Goal: Download file/media

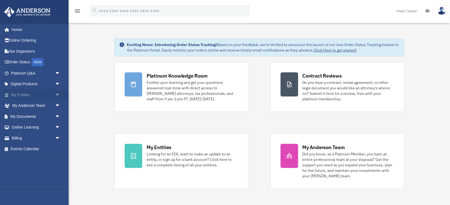
click at [57, 92] on span "arrow_drop_down" at bounding box center [60, 94] width 11 height 11
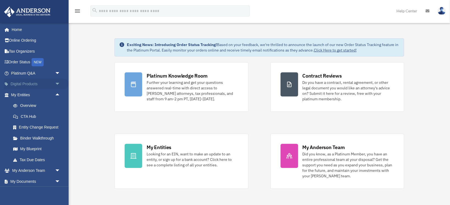
click at [56, 84] on span "arrow_drop_down" at bounding box center [60, 84] width 11 height 11
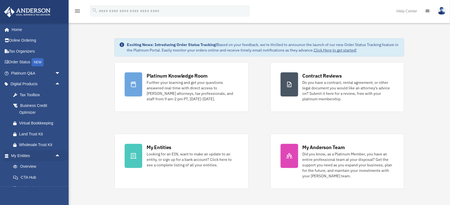
scroll to position [95, 0]
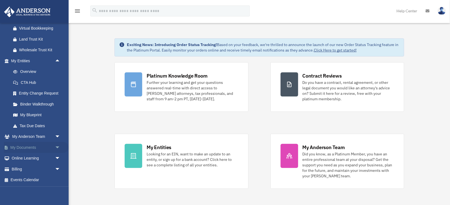
click at [59, 145] on span "arrow_drop_down" at bounding box center [60, 147] width 11 height 11
click at [25, 149] on link "My Documents arrow_drop_up" at bounding box center [36, 147] width 65 height 11
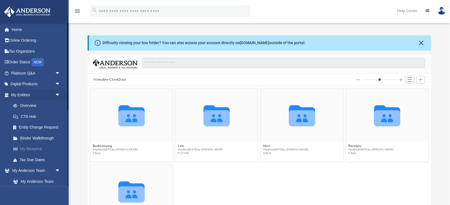
scroll to position [125, 343]
click at [182, 146] on button "Law" at bounding box center [200, 147] width 45 height 4
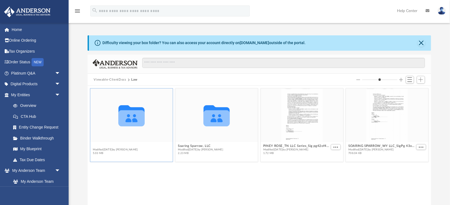
click at [104, 146] on button "Piney Rose, LLC" at bounding box center [115, 147] width 45 height 4
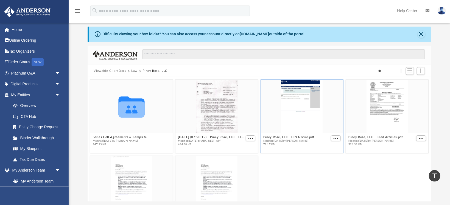
scroll to position [0, 0]
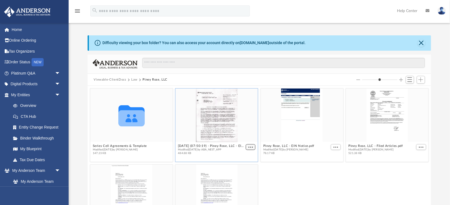
click at [254, 146] on button "More options" at bounding box center [251, 148] width 10 height 6
click at [241, 165] on li "Download" at bounding box center [244, 166] width 16 height 6
